Goal: Task Accomplishment & Management: Manage account settings

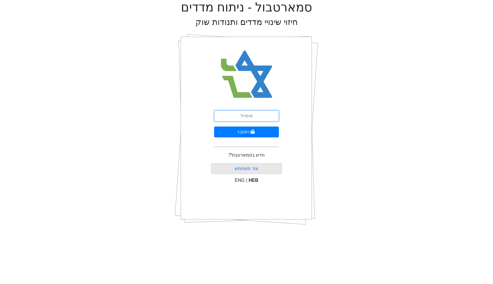
click at [248, 115] on input "email" at bounding box center [246, 116] width 65 height 11
type input "[EMAIL_ADDRESS][DOMAIN_NAME]"
click at [243, 136] on button "התחבר" at bounding box center [246, 132] width 65 height 11
select select "IL"
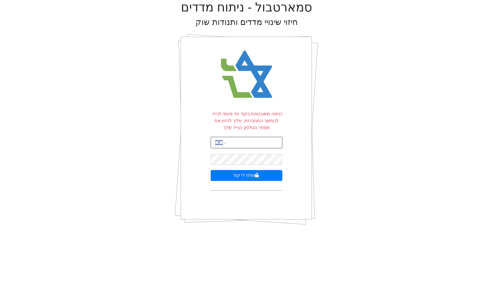
click at [245, 144] on input "tel" at bounding box center [254, 142] width 50 height 11
type input "052-386-8813"
click at [265, 173] on button "שלח לי קוד" at bounding box center [247, 175] width 72 height 11
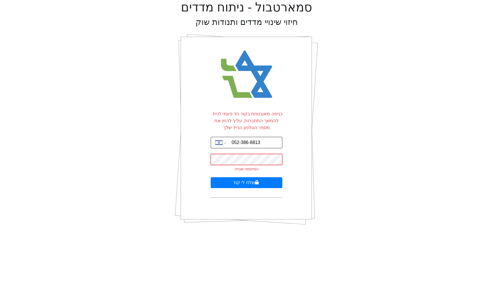
click at [211, 177] on button "שלח לי קוד" at bounding box center [247, 182] width 72 height 11
click at [179, 175] on div "כניסה מאובטחת בקוד חד פעמי לנייד. להמשך התחברות, עליך להזין את מספר הטלפון הניי…" at bounding box center [246, 129] width 143 height 201
click at [251, 182] on button "שלח לי קוד" at bounding box center [247, 182] width 72 height 11
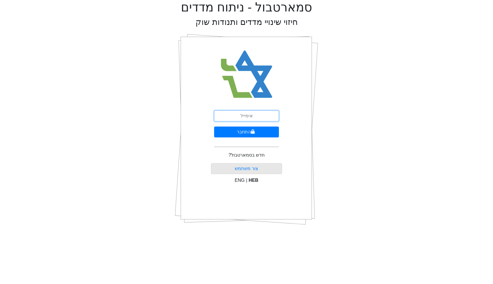
click at [253, 118] on input "email" at bounding box center [246, 116] width 65 height 11
type input "[EMAIL_ADDRESS][DOMAIN_NAME]"
click at [249, 131] on button "התחבר" at bounding box center [246, 132] width 65 height 11
select select "IL"
